Goal: Task Accomplishment & Management: Use online tool/utility

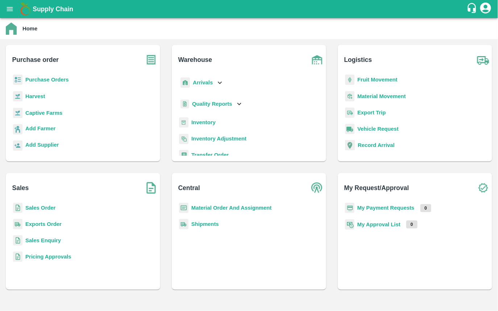
click at [50, 222] on b "Exports Order" at bounding box center [43, 224] width 36 height 6
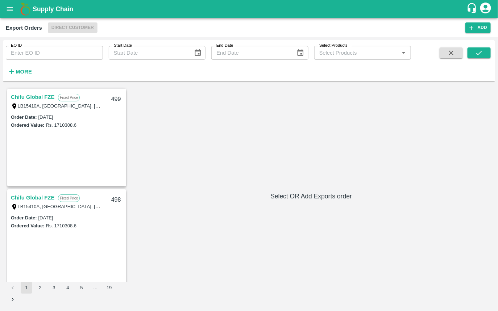
click at [48, 51] on input "EO ID" at bounding box center [54, 53] width 97 height 14
paste input "490"
type input "490"
click at [485, 50] on button "submit" at bounding box center [478, 52] width 23 height 11
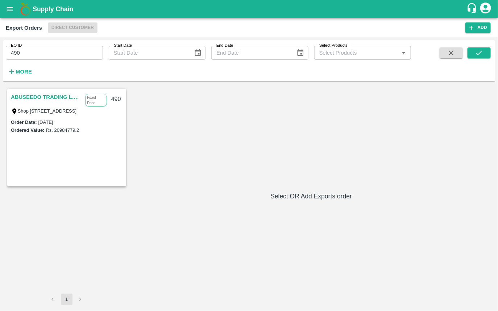
click at [40, 98] on link "ABUSEEDO TRADING L.L.C" at bounding box center [46, 96] width 71 height 9
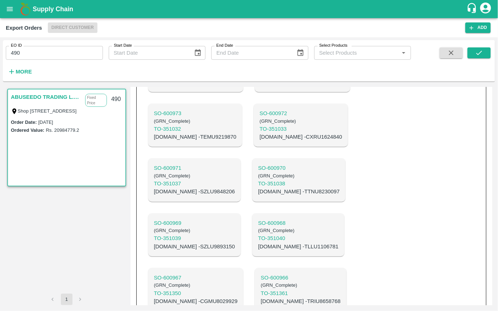
scroll to position [700, 0]
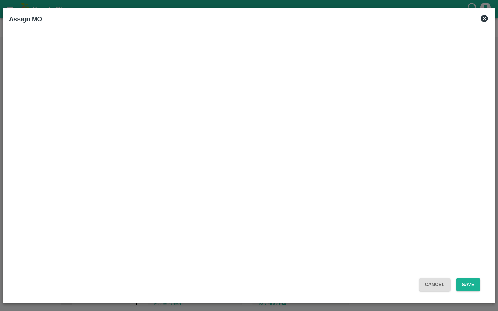
click at [435, 283] on button "Cancel" at bounding box center [434, 285] width 31 height 13
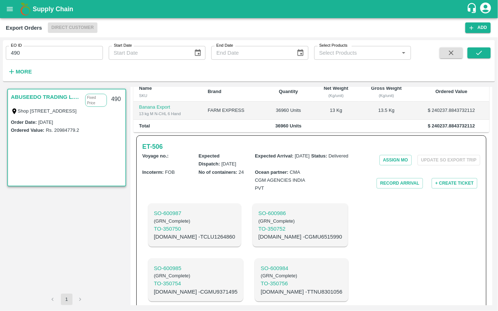
scroll to position [0, 0]
